Goal: Information Seeking & Learning: Learn about a topic

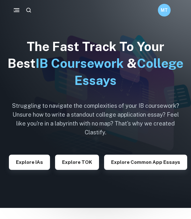
click at [87, 164] on button "Explore TOK" at bounding box center [77, 162] width 44 height 15
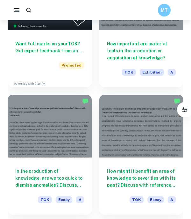
scroll to position [340, 0]
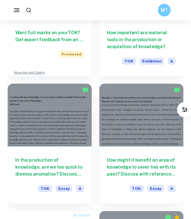
click at [147, 167] on h6 "How might it benefit an area of knowledge to sever ties with its past? Discuss …" at bounding box center [141, 167] width 69 height 21
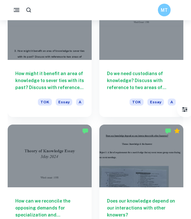
scroll to position [682, 0]
click at [62, 214] on h6 "How can we reconcile the opposing demands for specialization and generalization…" at bounding box center [49, 208] width 69 height 21
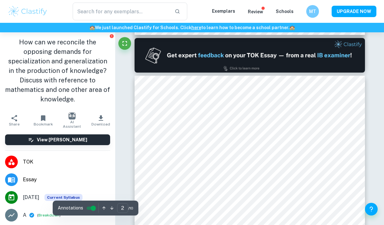
scroll to position [340, 0]
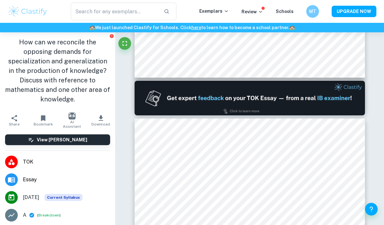
type input "1"
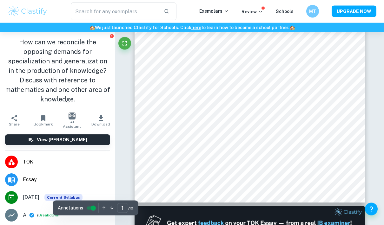
scroll to position [141, 0]
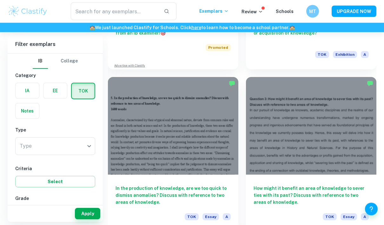
scroll to position [431, 0]
click at [190, 194] on h6 "How might it benefit an area of knowledge to sever ties with its past? Discuss …" at bounding box center [311, 195] width 115 height 21
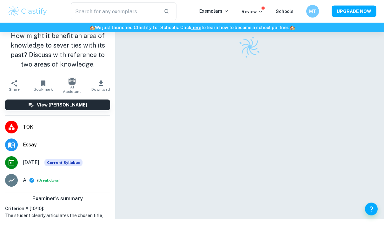
scroll to position [25, 0]
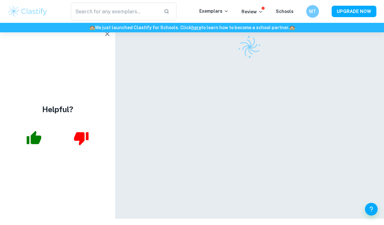
click at [190, 188] on div at bounding box center [250, 113] width 231 height 212
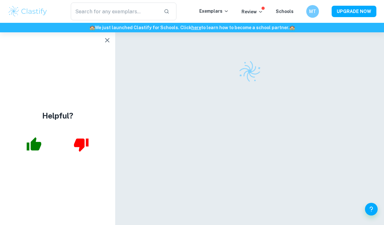
scroll to position [0, 0]
